Goal: Navigation & Orientation: Understand site structure

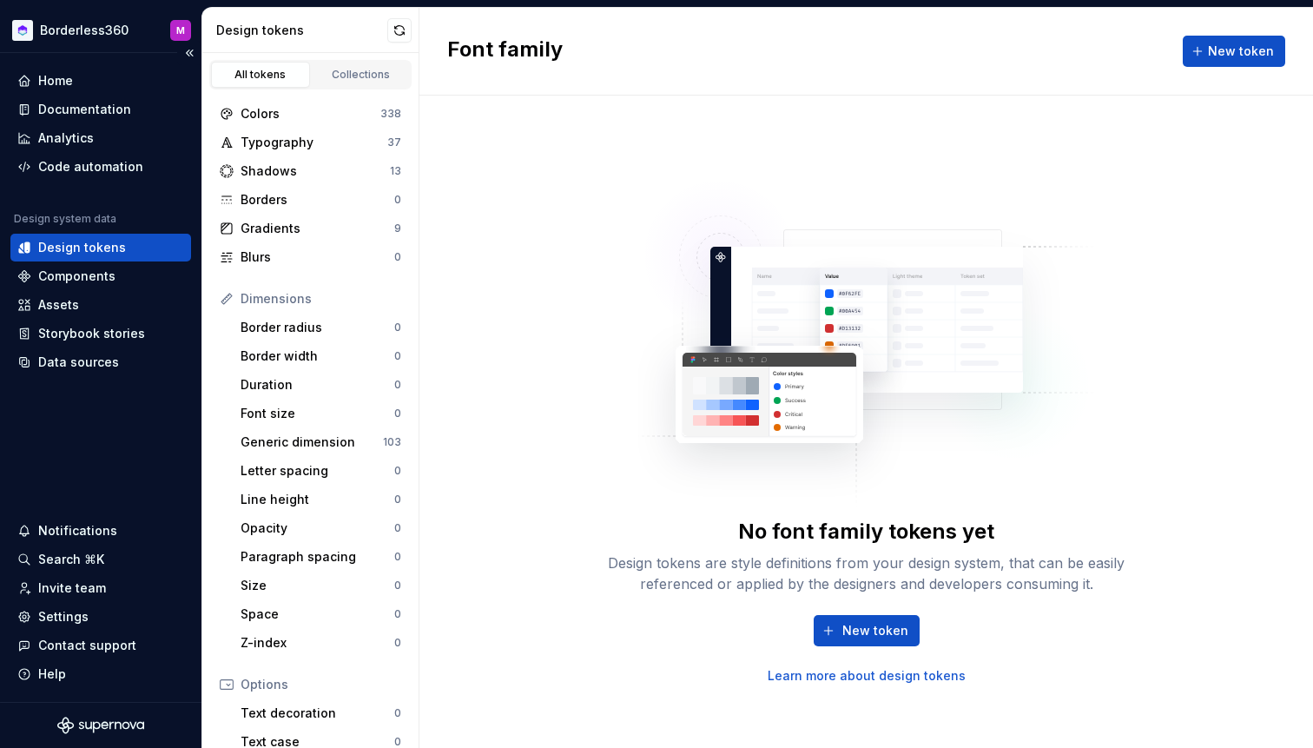
drag, startPoint x: 131, startPoint y: 246, endPoint x: 590, endPoint y: 24, distance: 509.1
click at [121, 333] on div "Storybook stories" at bounding box center [91, 333] width 107 height 17
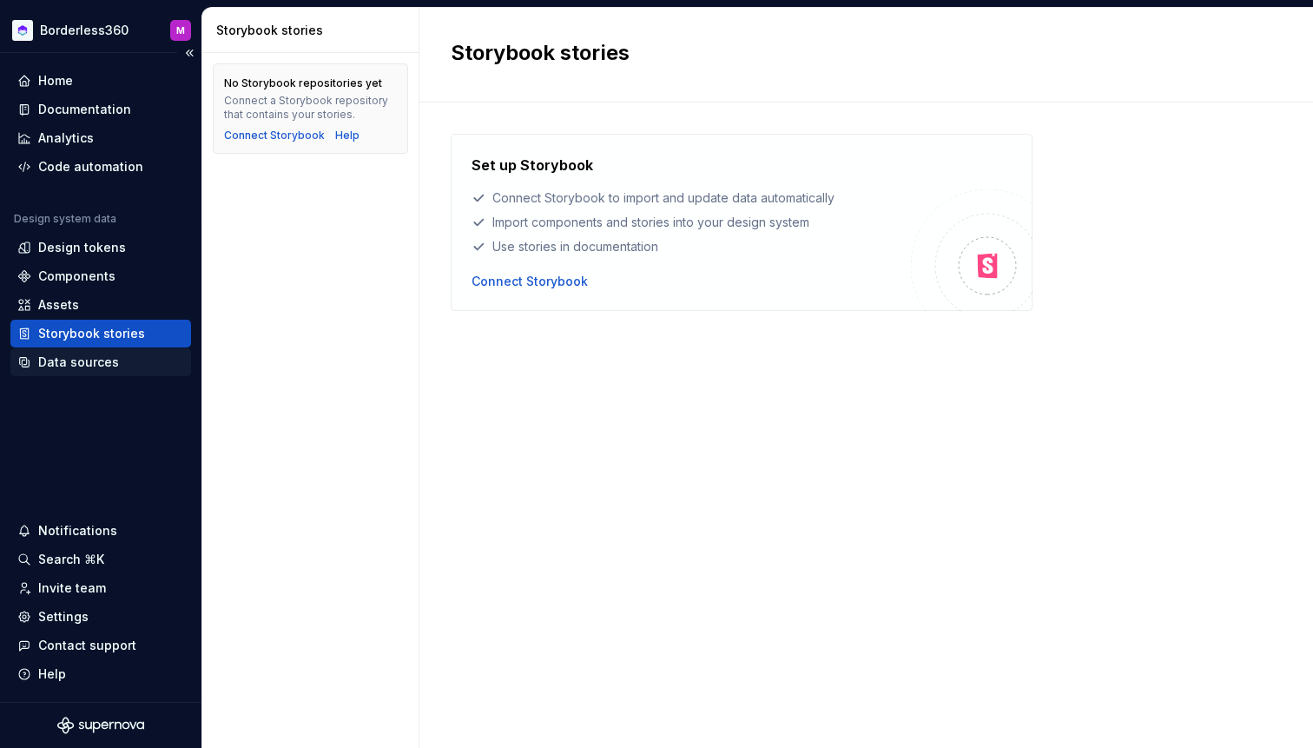
click at [103, 369] on div "Data sources" at bounding box center [78, 361] width 81 height 17
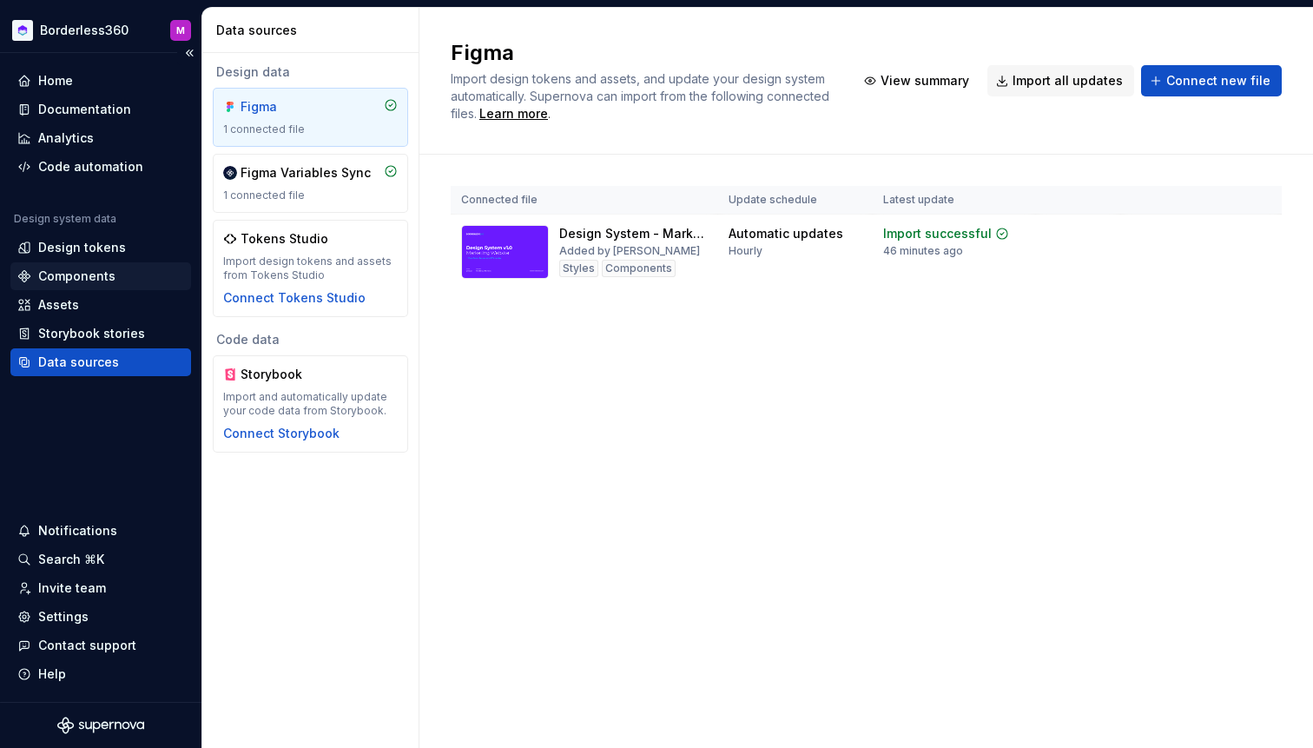
click at [102, 274] on div "Components" at bounding box center [76, 275] width 77 height 17
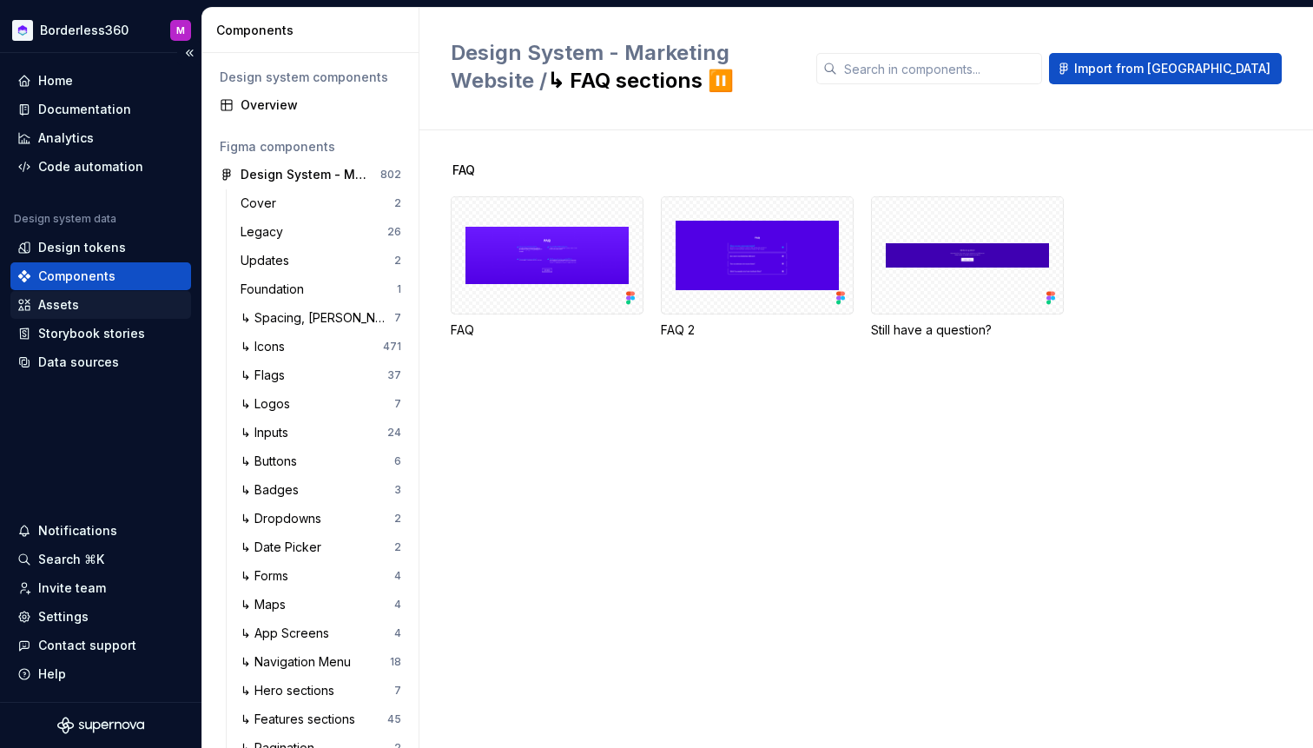
click at [85, 308] on div "Assets" at bounding box center [100, 304] width 167 height 17
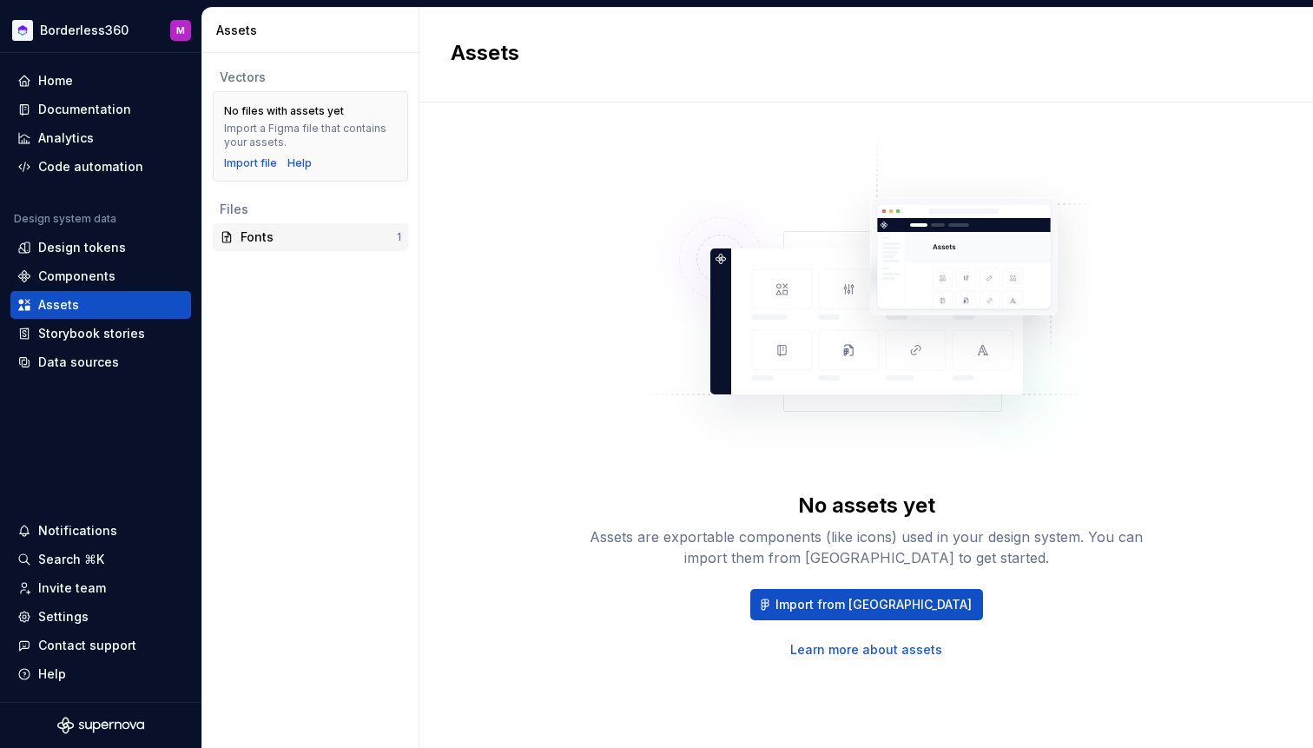
click at [283, 241] on div "Fonts" at bounding box center [319, 236] width 156 height 17
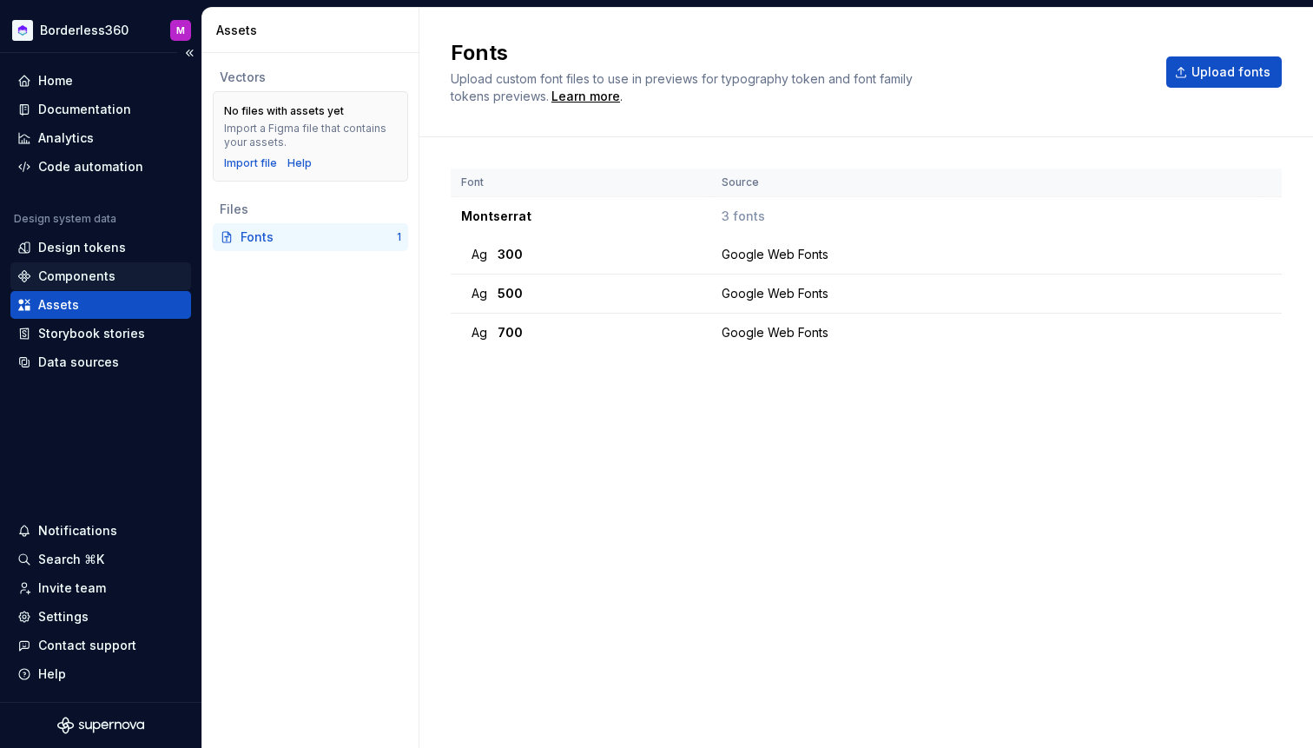
click at [108, 280] on div "Components" at bounding box center [76, 275] width 77 height 17
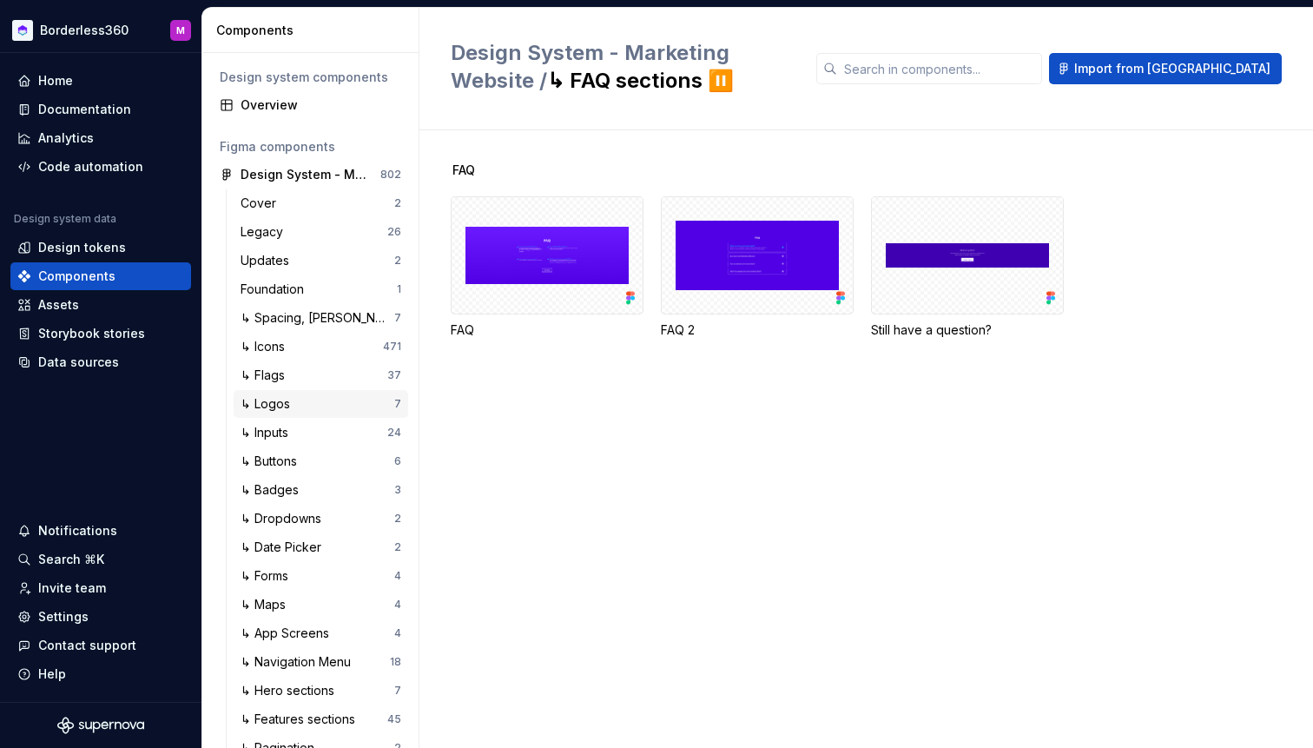
click at [315, 408] on div "↳ Logos" at bounding box center [318, 403] width 154 height 17
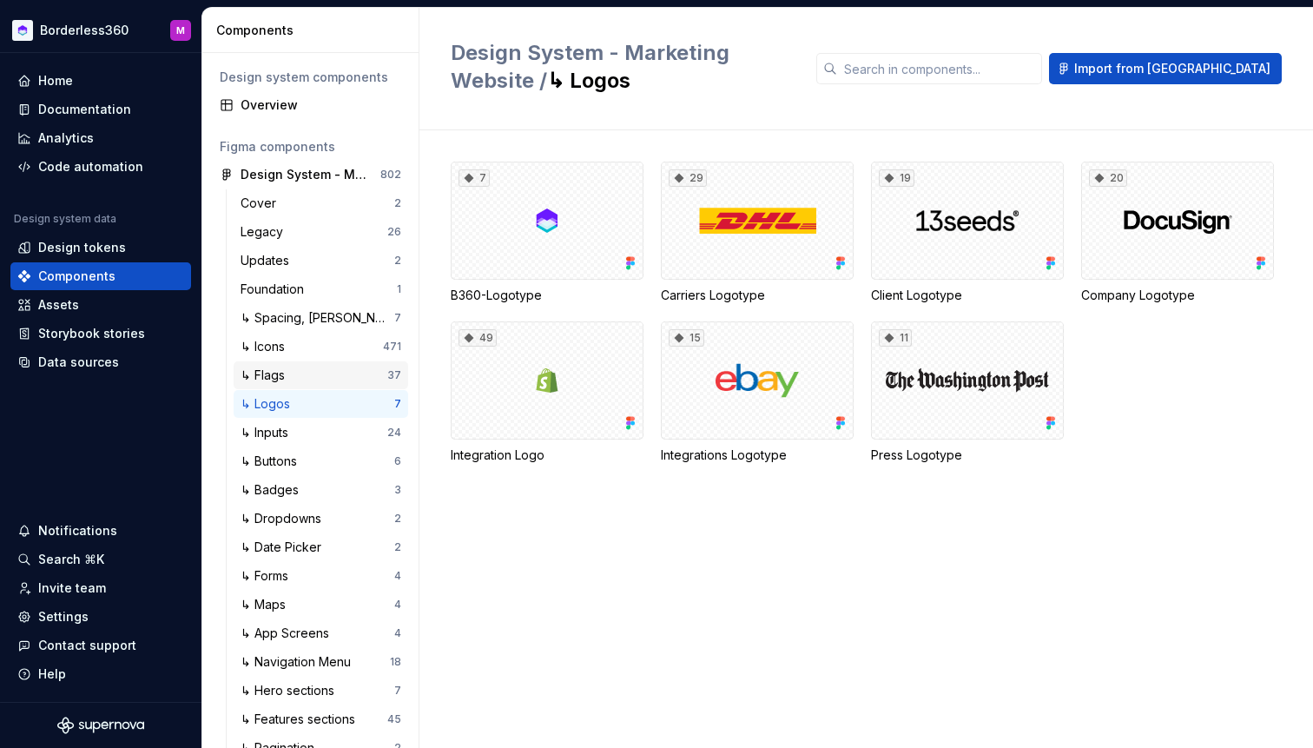
click at [320, 366] on div "↳ Flags" at bounding box center [314, 374] width 147 height 17
